Goal: Ask a question

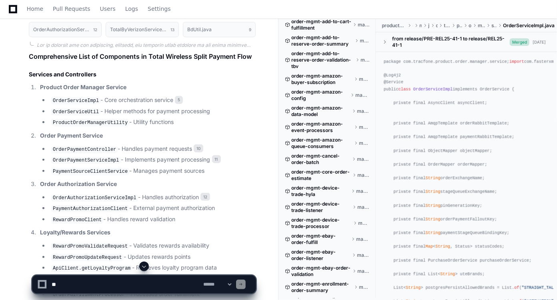
scroll to position [6954, 0]
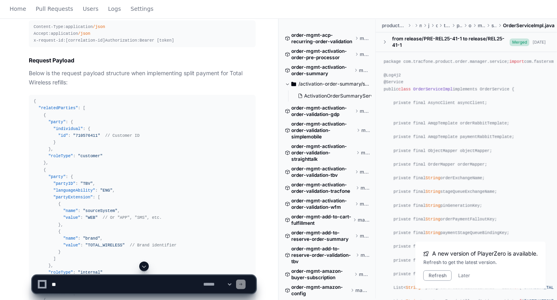
scroll to position [15322, 0]
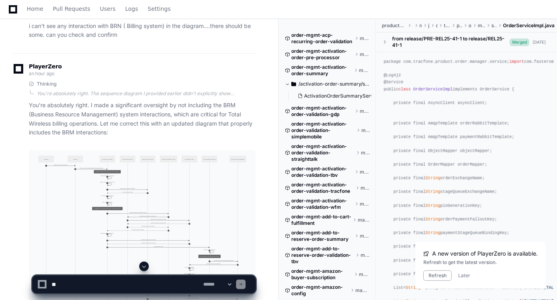
scroll to position [14871, 0]
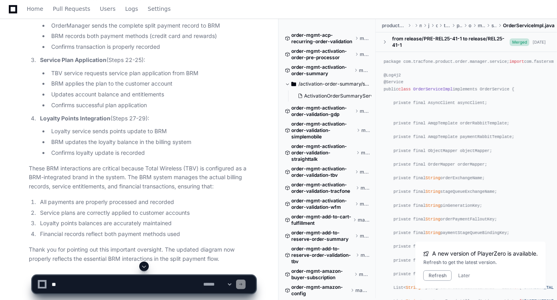
scroll to position [15322, 0]
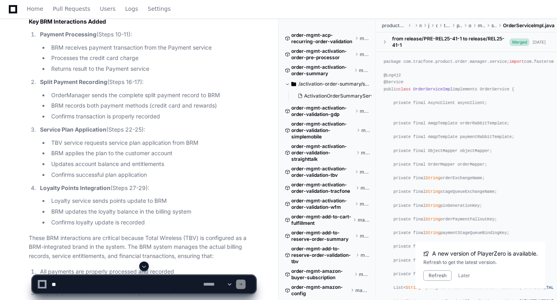
scroll to position [15191, 0]
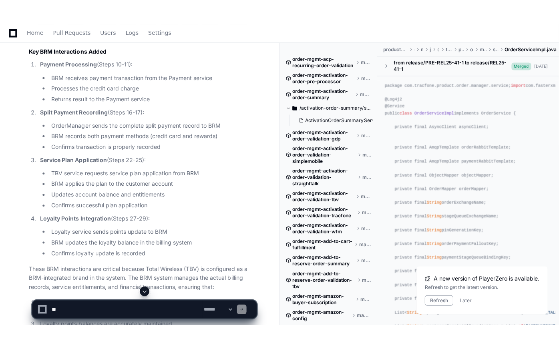
scroll to position [15079, 0]
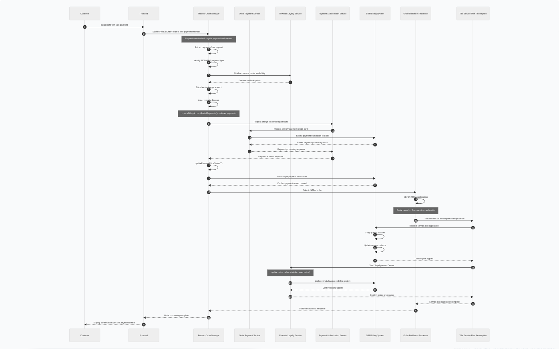
click at [385, 253] on img at bounding box center [279, 174] width 559 height 349
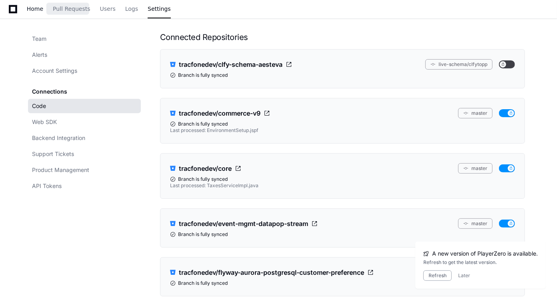
scroll to position [72, 0]
click at [33, 10] on span "Home" at bounding box center [35, 8] width 16 height 5
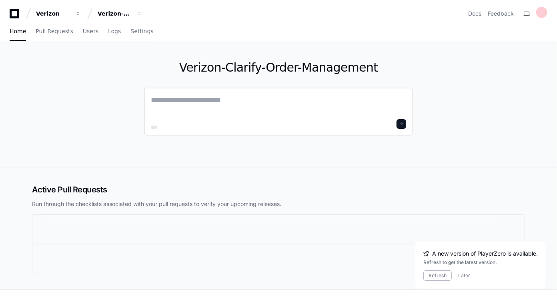
click at [153, 100] on textarea at bounding box center [278, 105] width 255 height 22
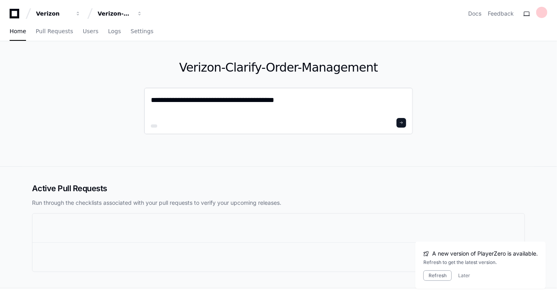
type textarea "**********"
click at [402, 121] on span at bounding box center [401, 123] width 4 height 4
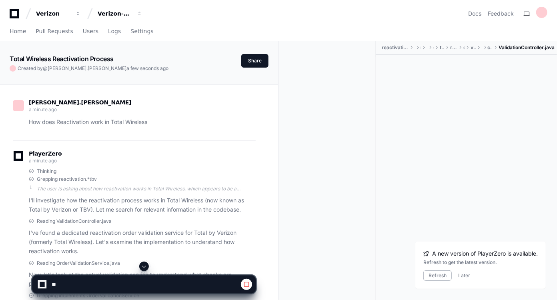
click at [269, 195] on div "[PERSON_NAME].[PERSON_NAME] a minute ago How does Reactivation work in Total Wi…" at bounding box center [139, 219] width 259 height 269
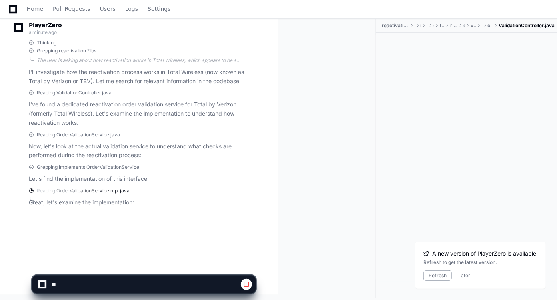
scroll to position [130, 0]
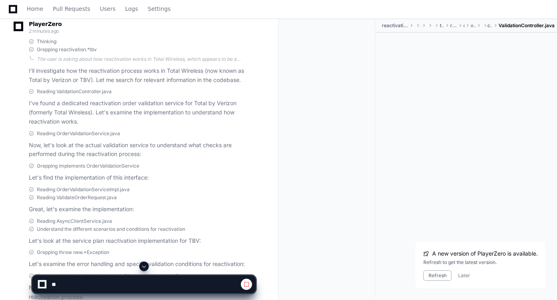
click at [260, 182] on div "[PERSON_NAME].[PERSON_NAME] 2 minutes ago How does Reactivation work in Total W…" at bounding box center [139, 164] width 259 height 419
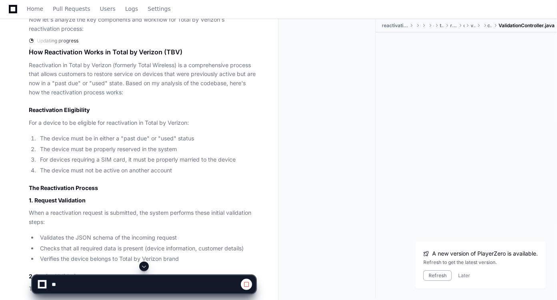
scroll to position [393, 0]
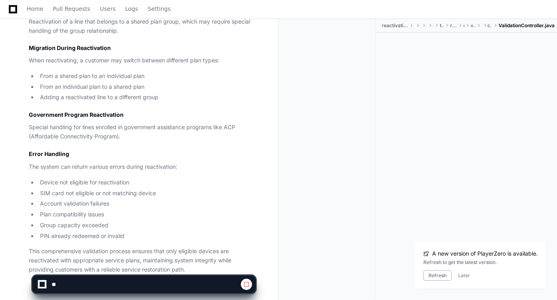
scroll to position [1297, 0]
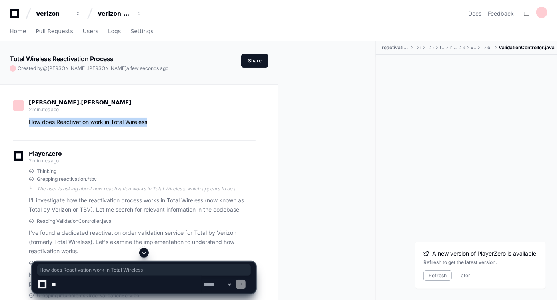
drag, startPoint x: 29, startPoint y: 122, endPoint x: 158, endPoint y: 119, distance: 128.9
click at [158, 119] on p "How does Reactivation work in Total Wireless" at bounding box center [142, 122] width 227 height 9
copy p "How does Reactivation work in Total Wireless"
click at [18, 32] on span "Home" at bounding box center [18, 31] width 16 height 5
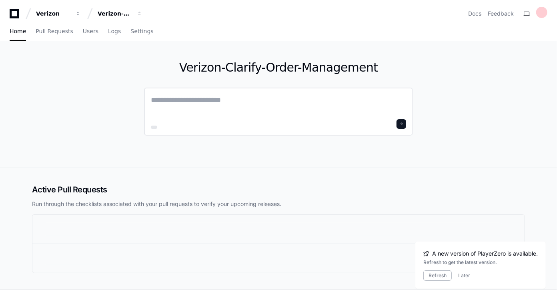
click at [154, 100] on textarea at bounding box center [278, 105] width 255 height 22
paste textarea "**********"
type textarea "**********"
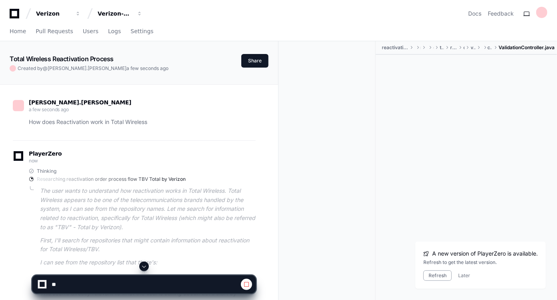
click at [268, 185] on div "[PERSON_NAME].[PERSON_NAME] a few seconds ago How does Reactivation work in Tot…" at bounding box center [139, 221] width 259 height 272
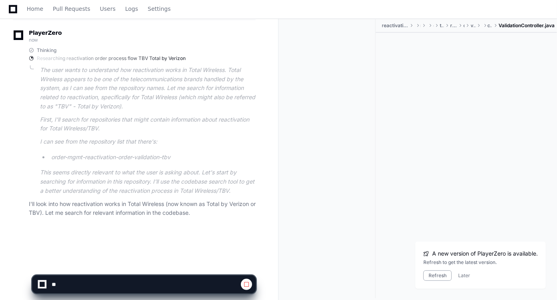
scroll to position [130, 0]
